Goal: Use online tool/utility: Utilize a website feature to perform a specific function

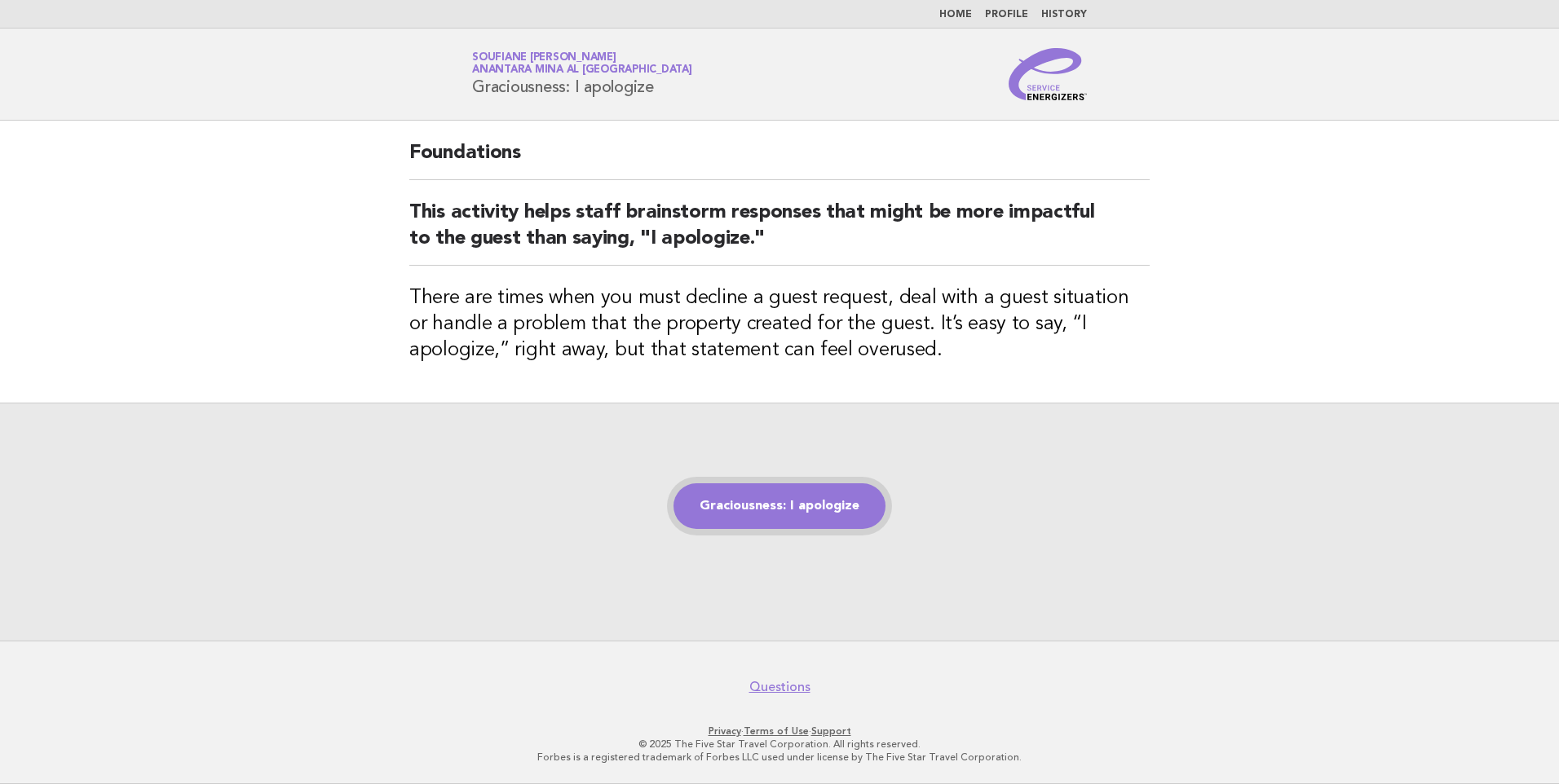
click at [804, 503] on link "Graciousness: I apologize" at bounding box center [779, 506] width 212 height 46
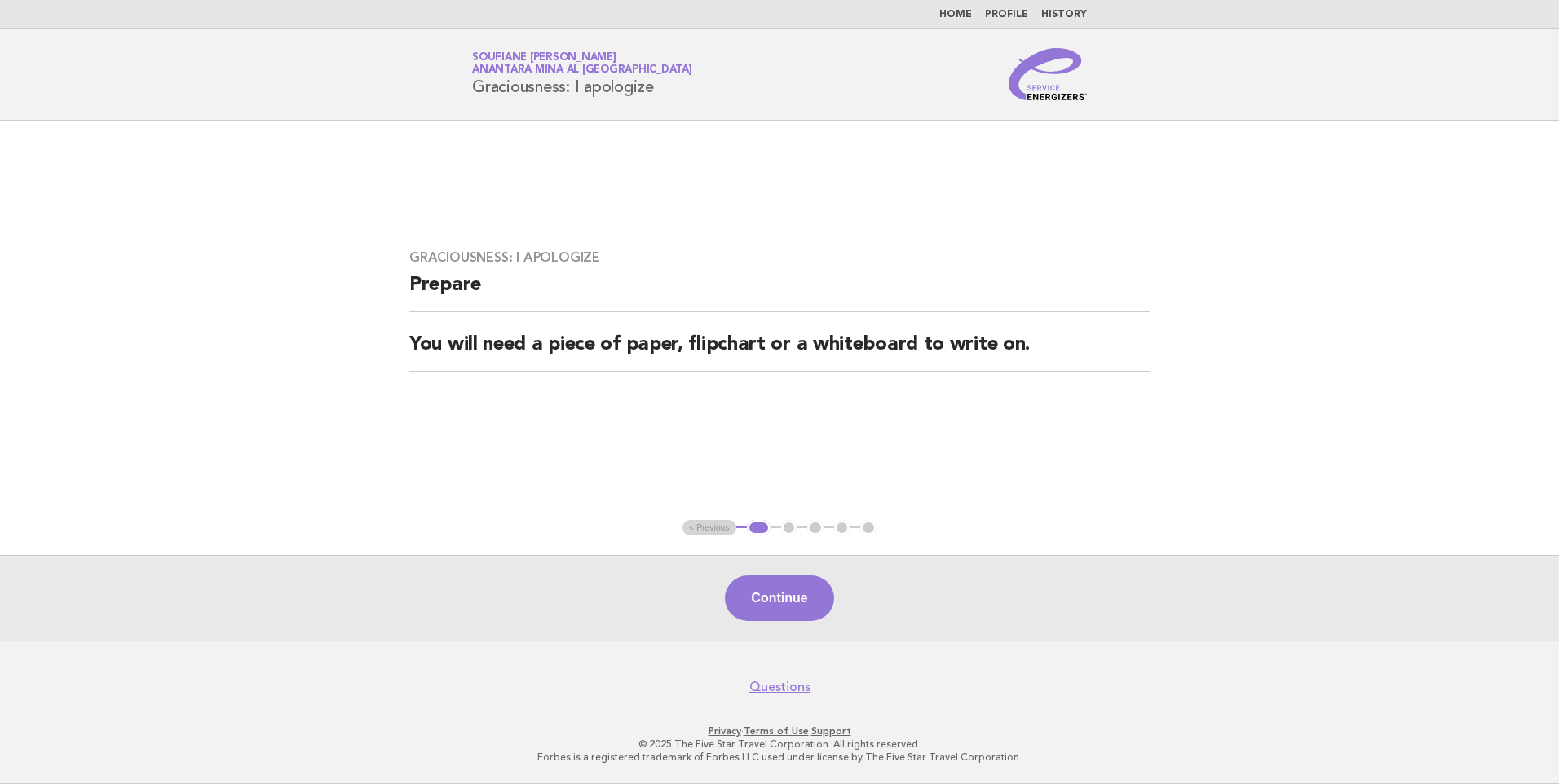
click at [784, 598] on button "Continue" at bounding box center [779, 598] width 108 height 46
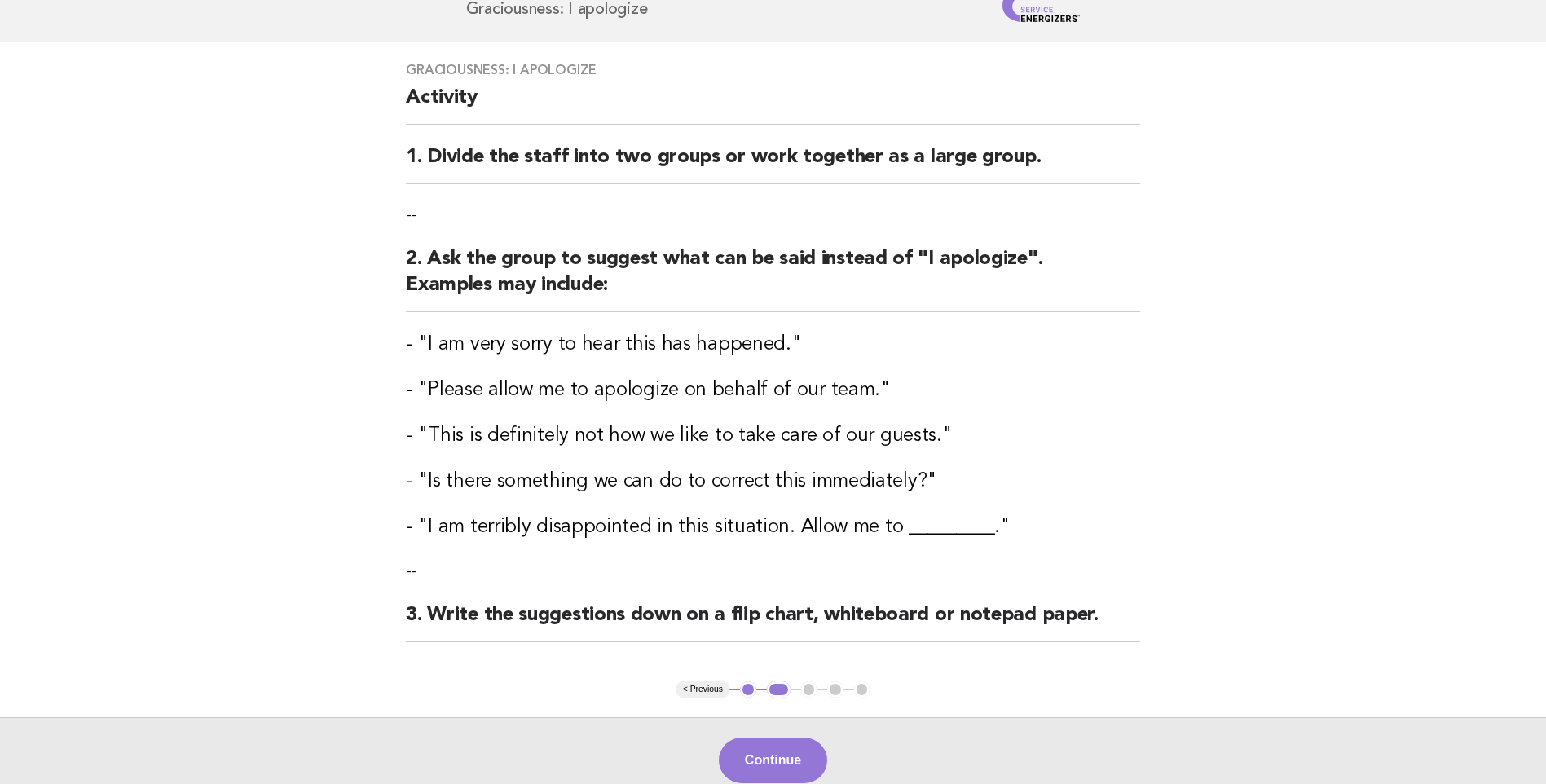
scroll to position [239, 0]
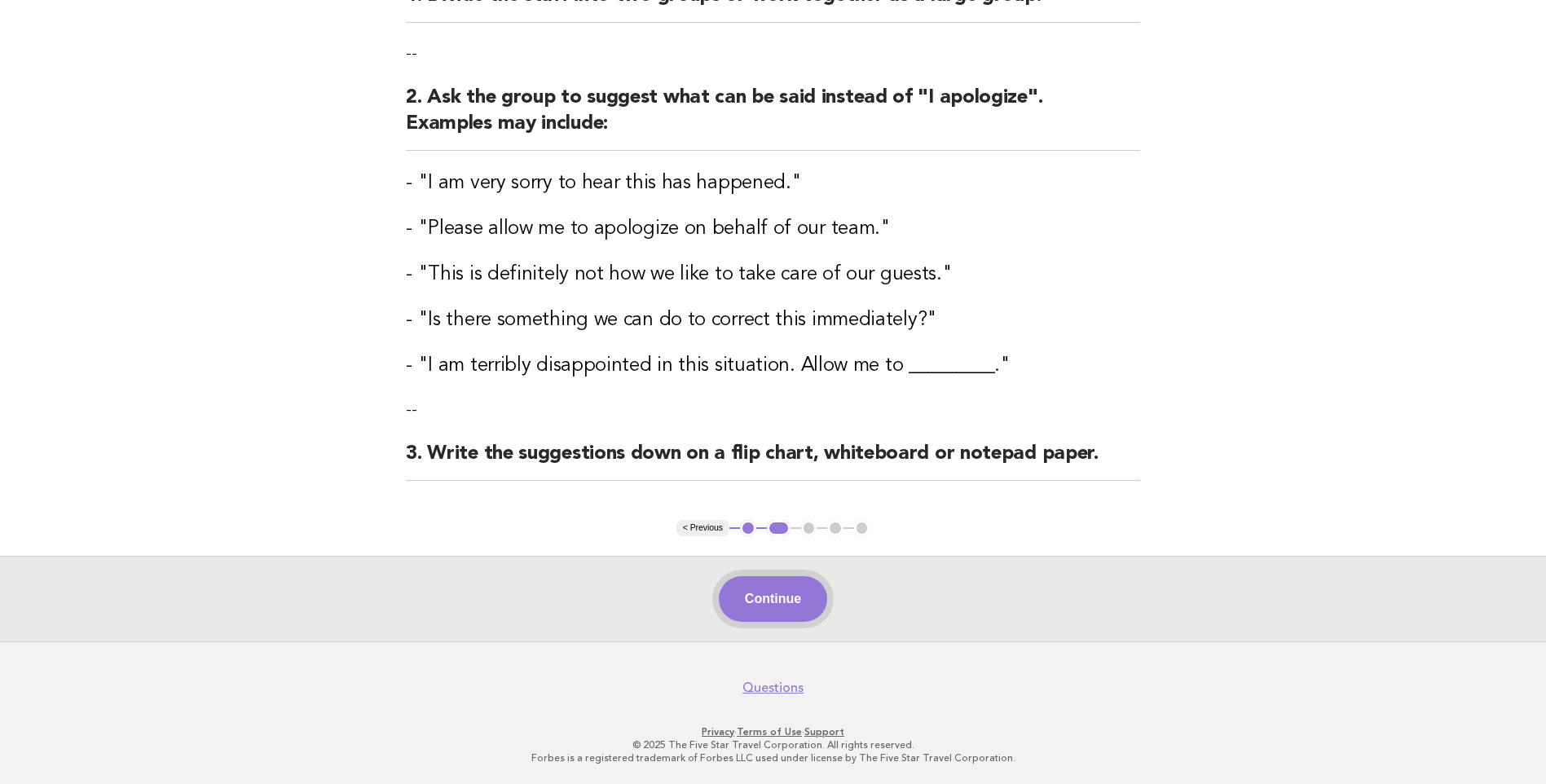
click at [793, 590] on button "Continue" at bounding box center [773, 599] width 108 height 46
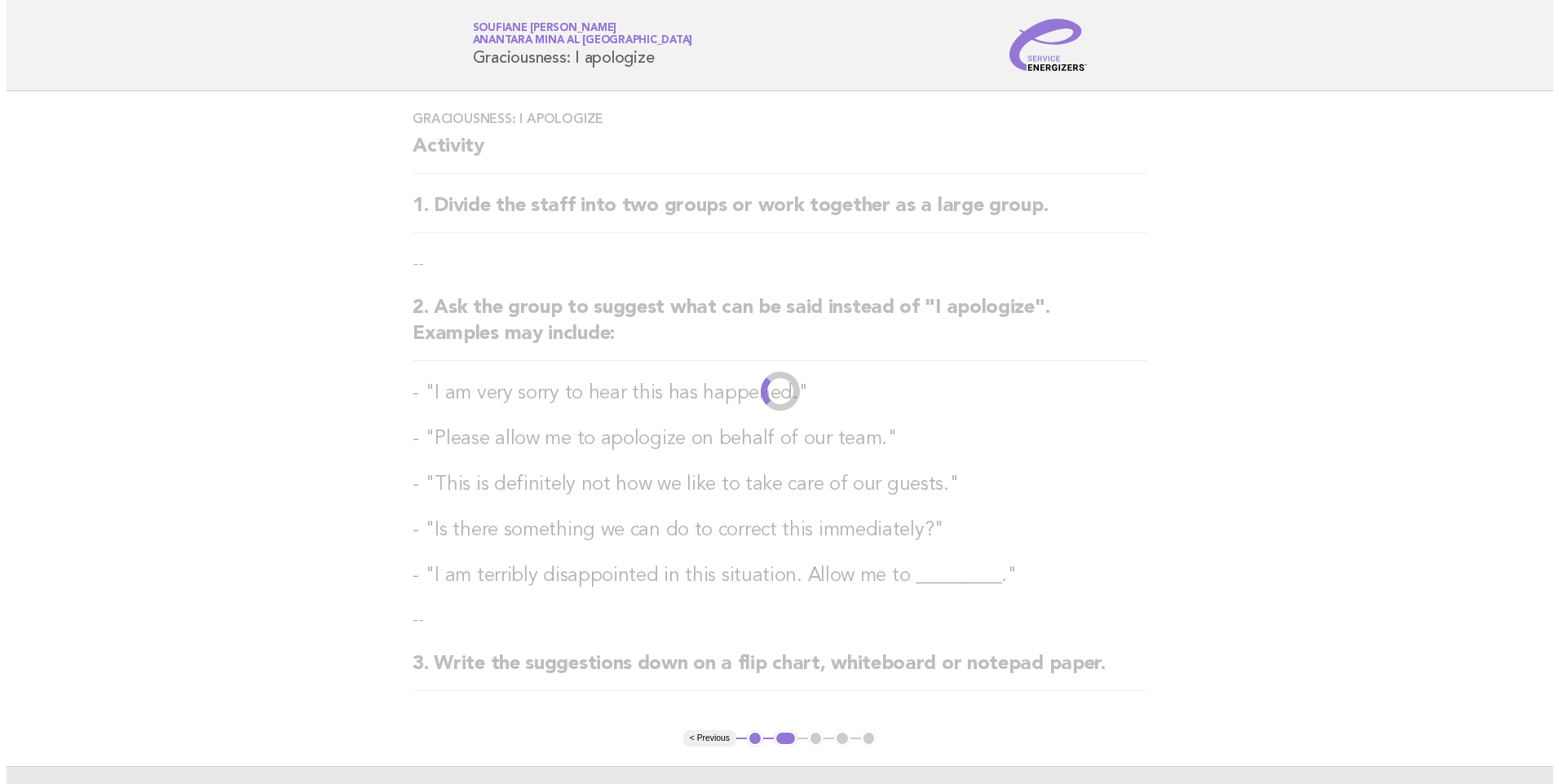
scroll to position [0, 0]
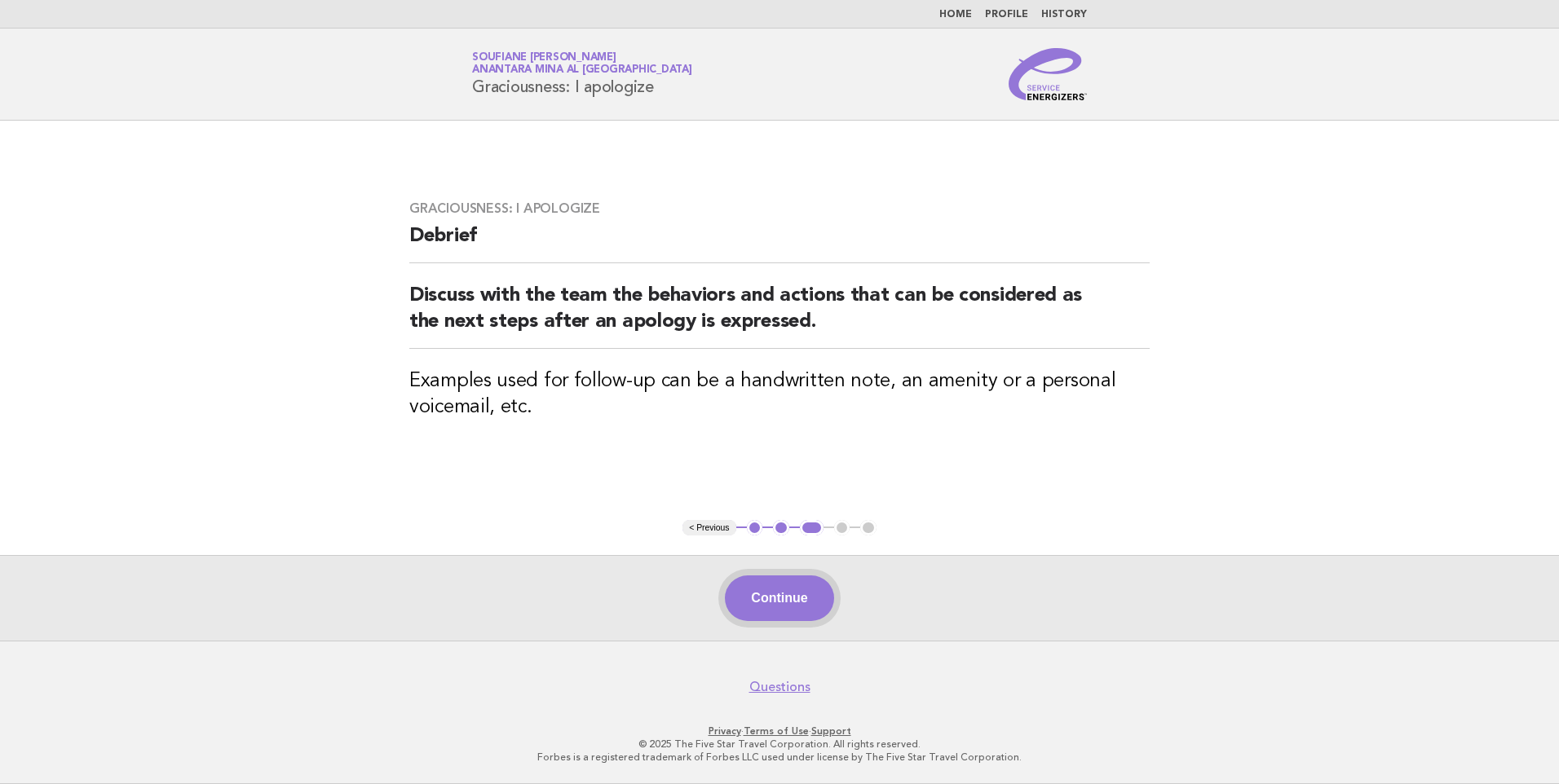
click at [768, 598] on button "Continue" at bounding box center [779, 598] width 108 height 46
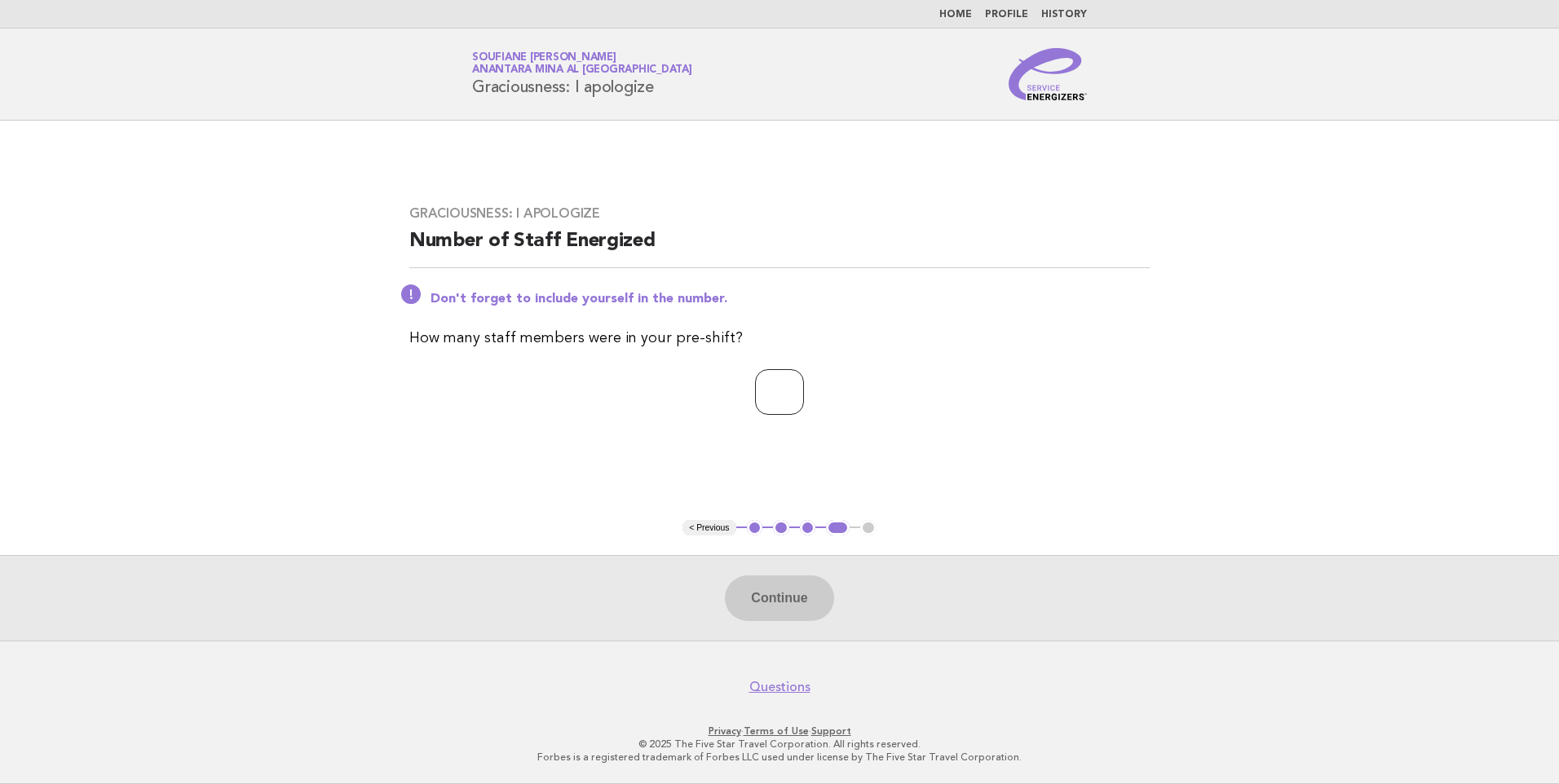
click at [756, 385] on input "number" at bounding box center [780, 391] width 49 height 46
type input "*"
click at [552, 468] on main "Graciousness: I apologize Number of Staff Energized Don't forget to include you…" at bounding box center [780, 380] width 1559 height 520
click at [775, 610] on button "Continue" at bounding box center [779, 598] width 108 height 46
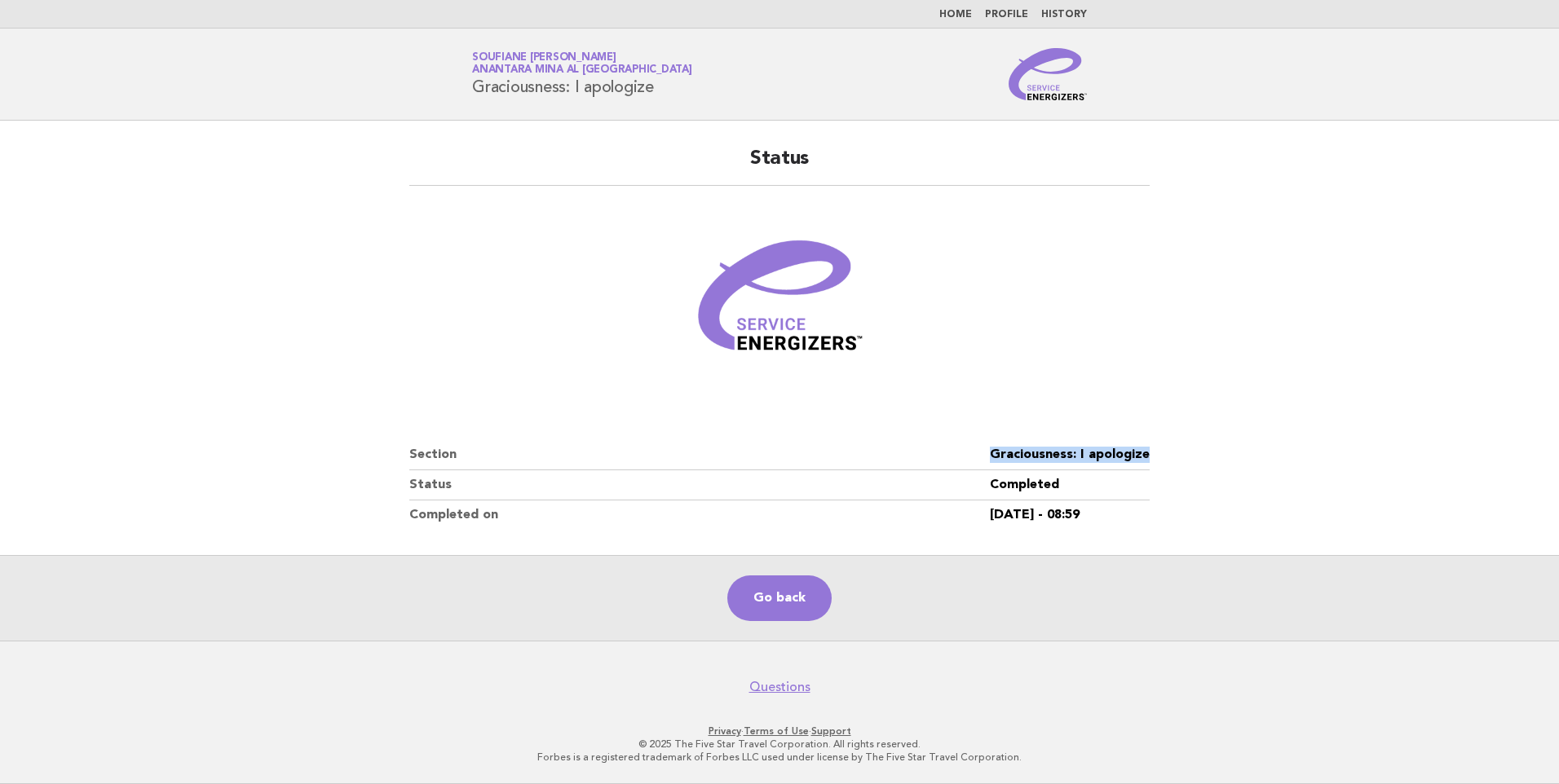
drag, startPoint x: 1164, startPoint y: 454, endPoint x: 991, endPoint y: 444, distance: 173.3
click at [991, 444] on div "Status Section Graciousness: I apologize Status Completed Completed on [DATE] -…" at bounding box center [780, 337] width 780 height 423
copy dl "Graciousness: I apologize"
